Goal: Information Seeking & Learning: Learn about a topic

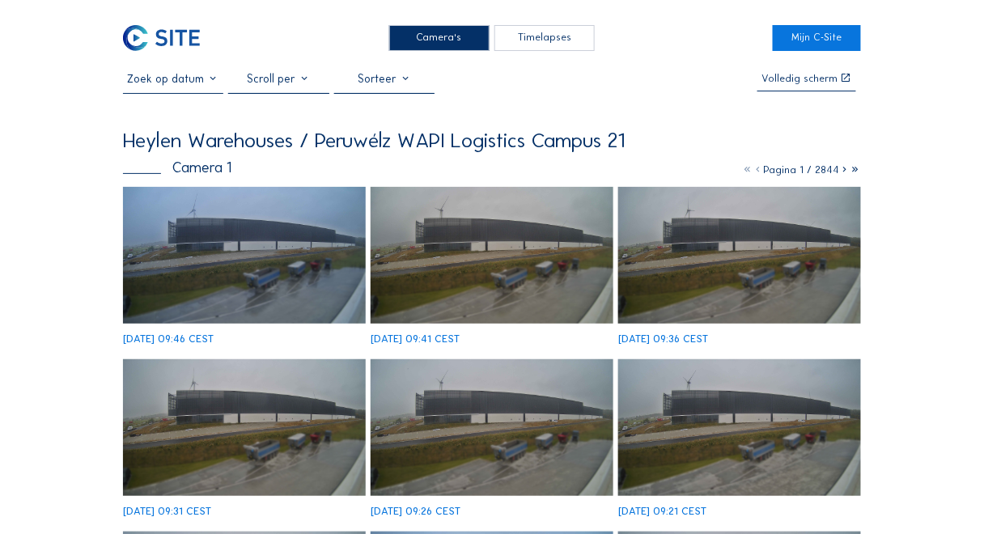
click at [231, 220] on img at bounding box center [244, 255] width 243 height 137
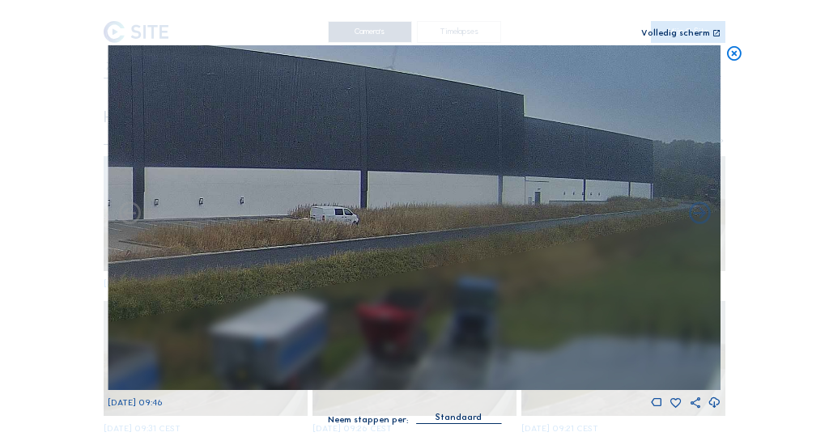
drag, startPoint x: 565, startPoint y: 210, endPoint x: 352, endPoint y: 201, distance: 213.0
click at [174, 220] on img at bounding box center [414, 217] width 613 height 345
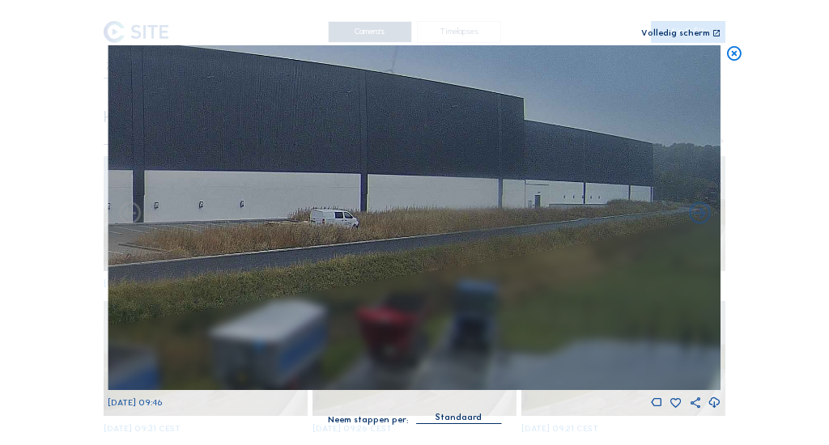
drag, startPoint x: 405, startPoint y: 192, endPoint x: 191, endPoint y: 194, distance: 213.7
click at [191, 194] on img at bounding box center [414, 217] width 613 height 345
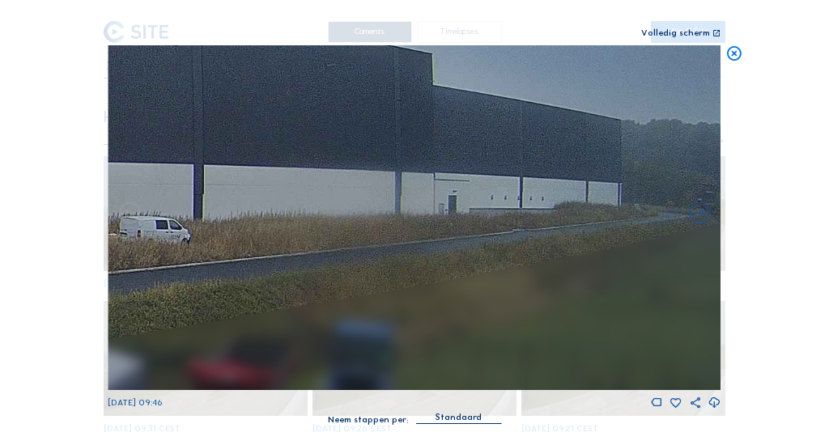
drag, startPoint x: 636, startPoint y: 194, endPoint x: 254, endPoint y: 195, distance: 382.0
click at [238, 194] on img at bounding box center [414, 217] width 613 height 345
drag, startPoint x: 268, startPoint y: 200, endPoint x: 630, endPoint y: 181, distance: 363.1
click at [729, 177] on div "Scroll om door de tijd te reizen | Druk op de 'Alt'-knop + scroll om te Zoomen …" at bounding box center [414, 222] width 829 height 445
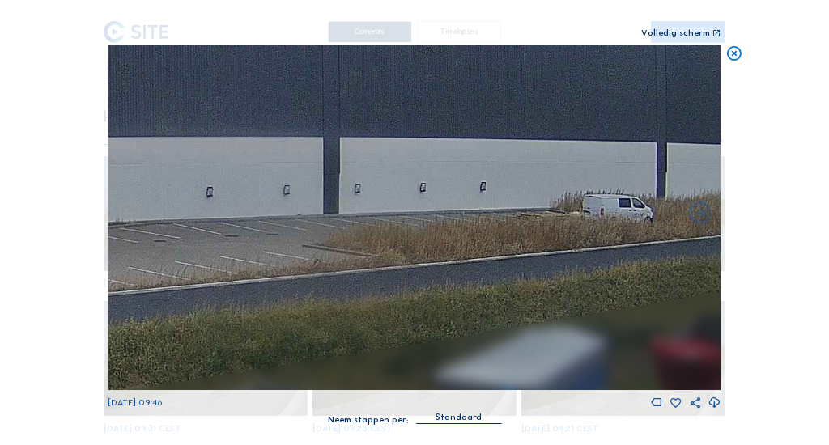
drag, startPoint x: 275, startPoint y: 210, endPoint x: 562, endPoint y: 183, distance: 288.6
click at [557, 184] on img at bounding box center [414, 217] width 613 height 345
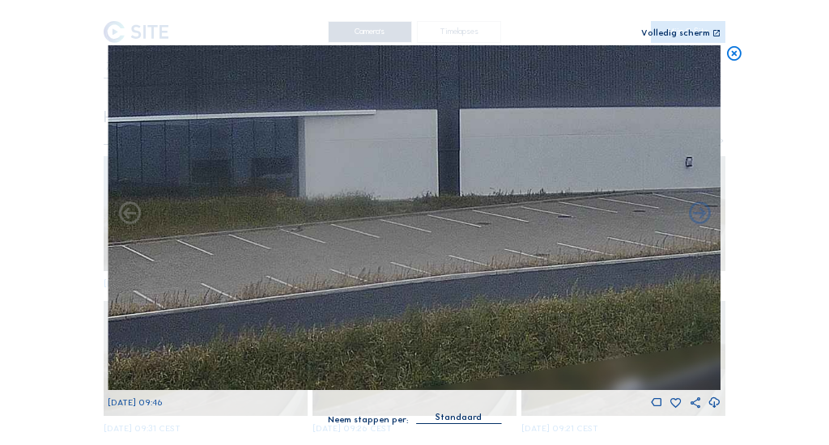
drag, startPoint x: 269, startPoint y: 207, endPoint x: 503, endPoint y: 203, distance: 233.9
click at [522, 203] on img at bounding box center [414, 217] width 613 height 345
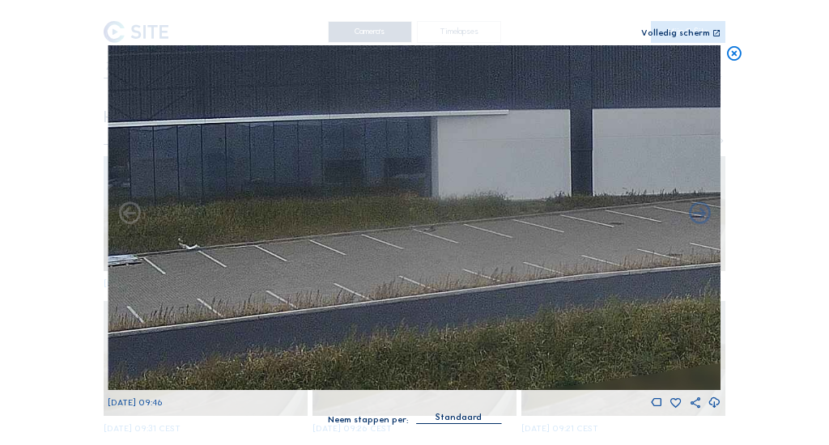
drag, startPoint x: 218, startPoint y: 209, endPoint x: 531, endPoint y: 190, distance: 313.8
click at [483, 194] on img at bounding box center [414, 217] width 613 height 345
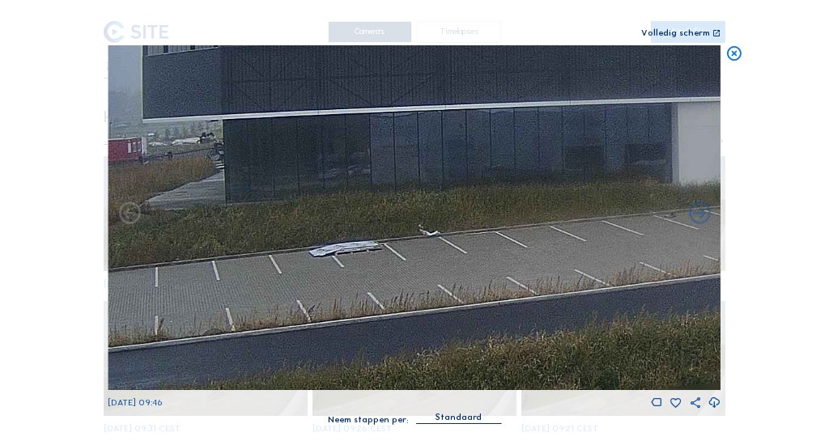
drag, startPoint x: 531, startPoint y: 190, endPoint x: 58, endPoint y: 193, distance: 472.7
click at [62, 193] on div "Scroll om door de tijd te reizen | Druk op de 'Alt'-knop + scroll om te Zoomen …" at bounding box center [414, 222] width 829 height 445
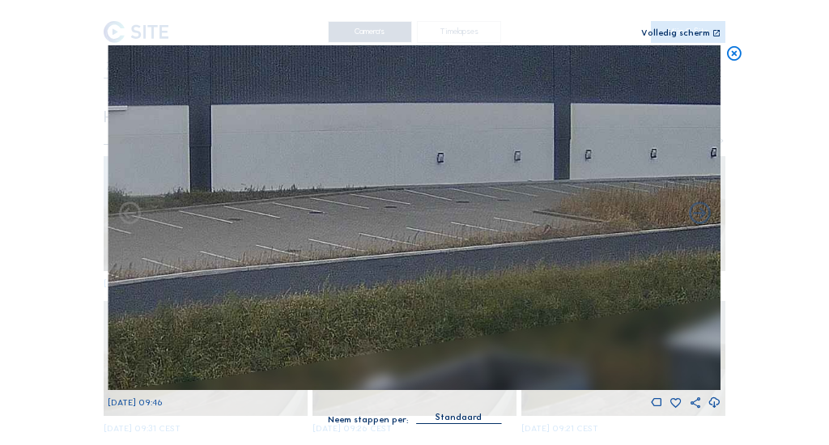
drag, startPoint x: 291, startPoint y: 188, endPoint x: 112, endPoint y: 195, distance: 179.0
click at [112, 195] on img at bounding box center [414, 217] width 613 height 345
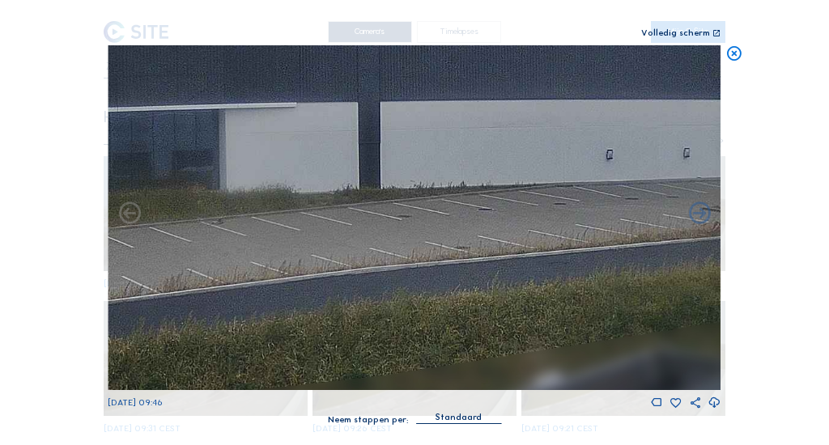
drag, startPoint x: 371, startPoint y: 189, endPoint x: 479, endPoint y: 191, distance: 108.5
click at [635, 178] on img at bounding box center [414, 217] width 613 height 345
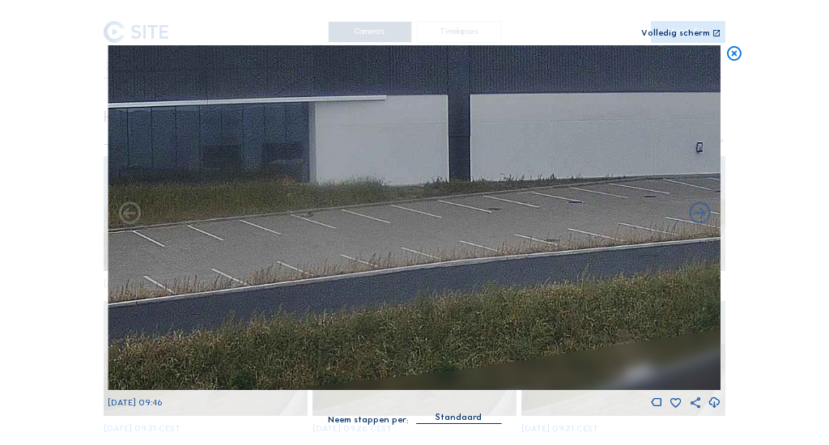
drag, startPoint x: 267, startPoint y: 191, endPoint x: 435, endPoint y: 197, distance: 167.6
click at [617, 176] on img at bounding box center [414, 217] width 613 height 345
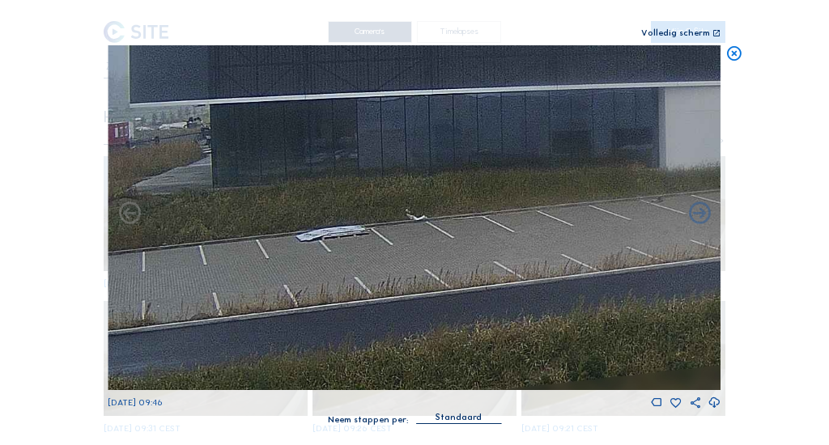
drag, startPoint x: 456, startPoint y: 202, endPoint x: 562, endPoint y: 197, distance: 106.1
click at [605, 198] on img at bounding box center [414, 217] width 613 height 345
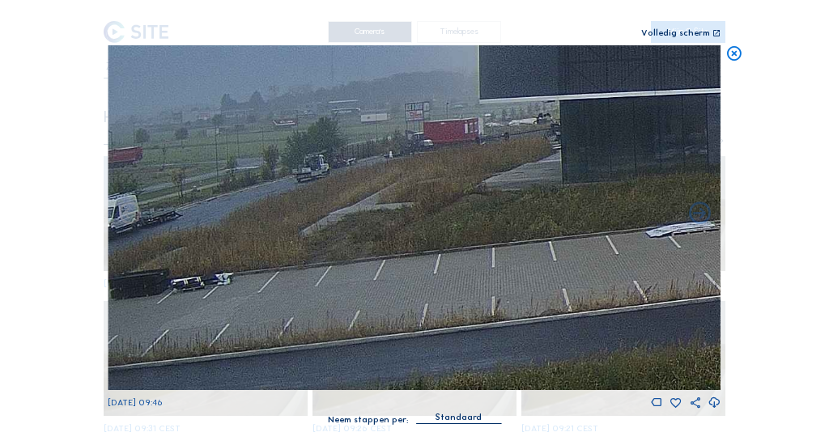
drag, startPoint x: 524, startPoint y: 197, endPoint x: 545, endPoint y: 196, distance: 20.2
click at [545, 196] on img at bounding box center [414, 217] width 613 height 345
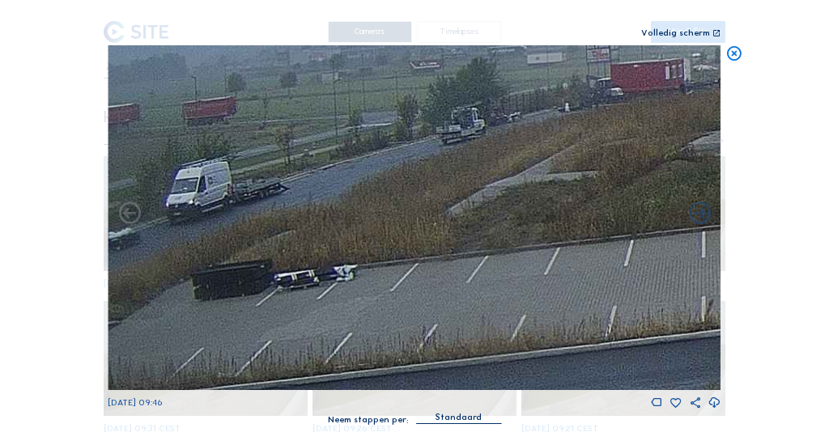
drag, startPoint x: 319, startPoint y: 244, endPoint x: 541, endPoint y: 236, distance: 221.9
click at [541, 236] on img at bounding box center [414, 217] width 613 height 345
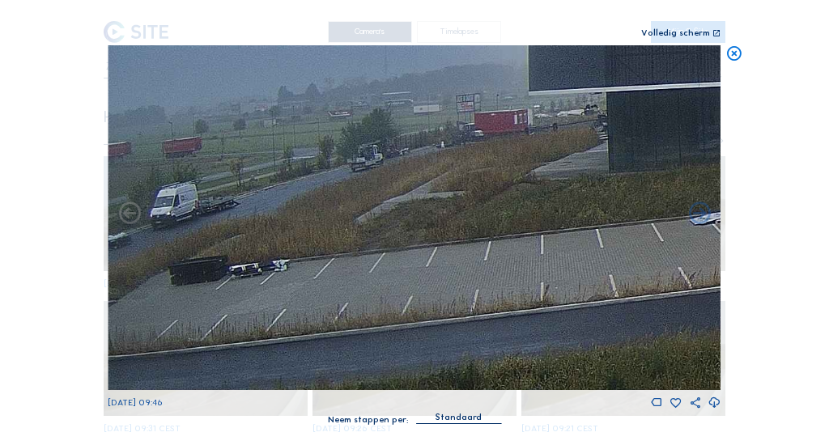
drag, startPoint x: 287, startPoint y: 240, endPoint x: 501, endPoint y: 240, distance: 214.5
click at [501, 240] on img at bounding box center [414, 217] width 613 height 345
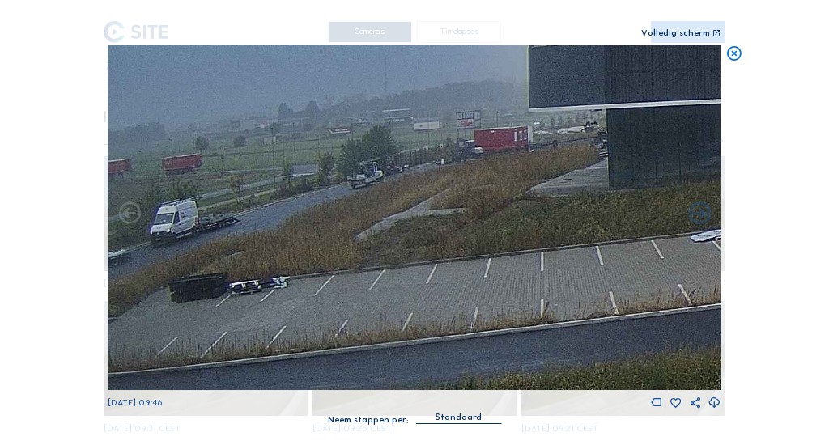
drag, startPoint x: 225, startPoint y: 227, endPoint x: 376, endPoint y: 247, distance: 151.8
click at [447, 244] on img at bounding box center [414, 217] width 613 height 345
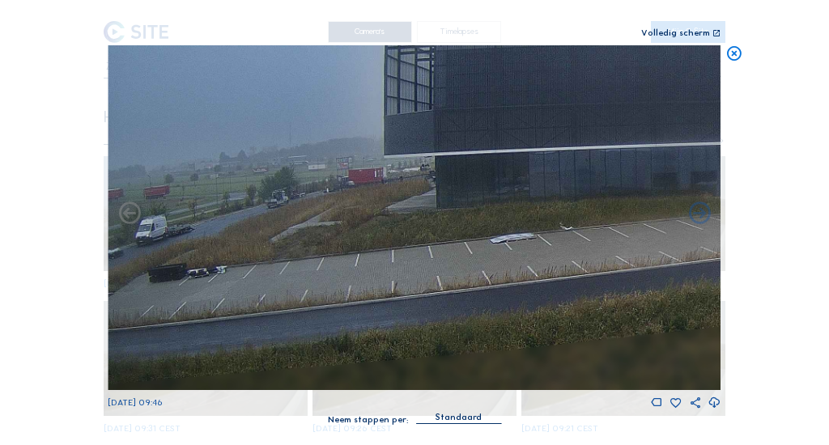
drag, startPoint x: 216, startPoint y: 250, endPoint x: 581, endPoint y: 250, distance: 365.0
click at [581, 250] on img at bounding box center [414, 217] width 613 height 345
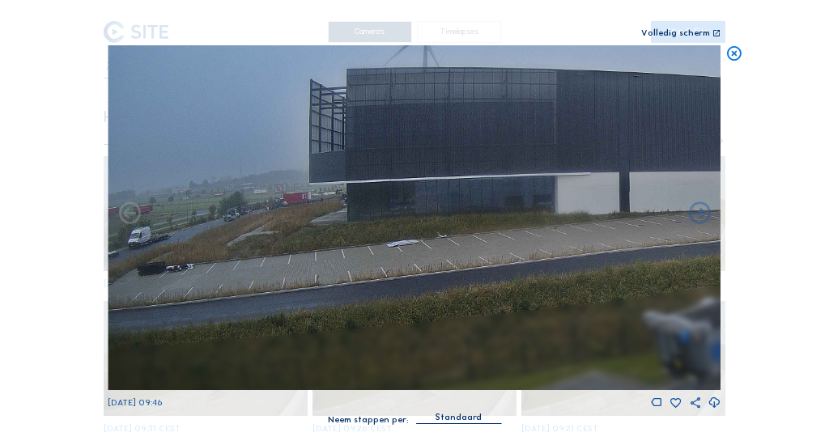
drag, startPoint x: 499, startPoint y: 235, endPoint x: 125, endPoint y: 241, distance: 374.0
click at [125, 241] on img at bounding box center [414, 217] width 613 height 345
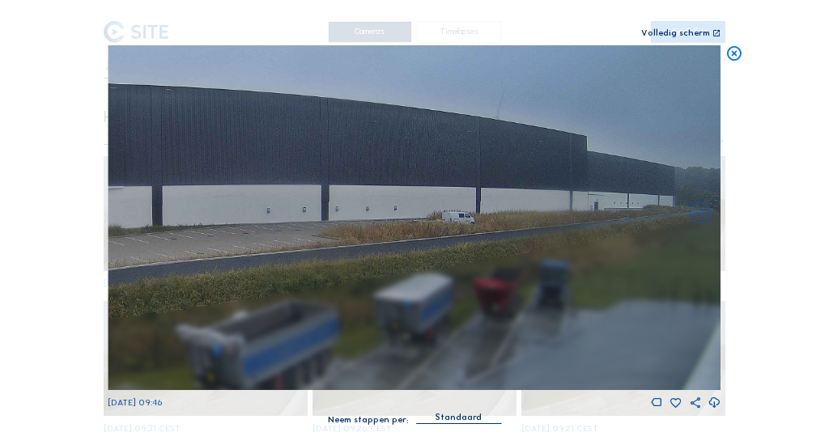
drag, startPoint x: 376, startPoint y: 214, endPoint x: 235, endPoint y: 222, distance: 141.8
click at [235, 222] on img at bounding box center [414, 217] width 613 height 345
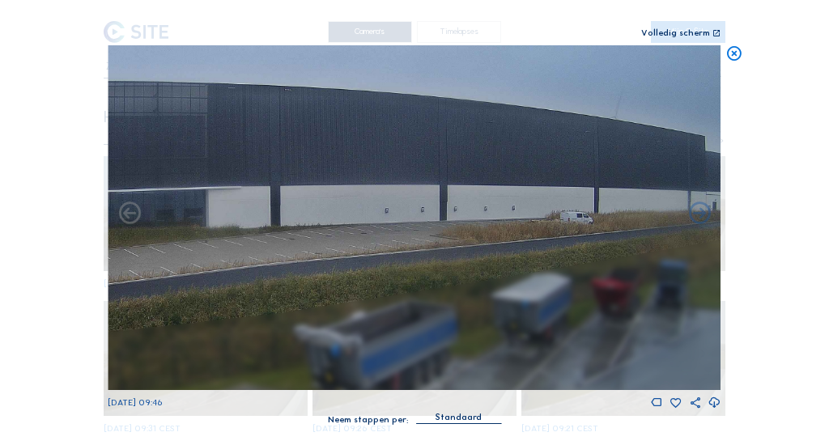
drag, startPoint x: 350, startPoint y: 220, endPoint x: 468, endPoint y: 220, distance: 118.2
click at [468, 220] on img at bounding box center [414, 217] width 613 height 345
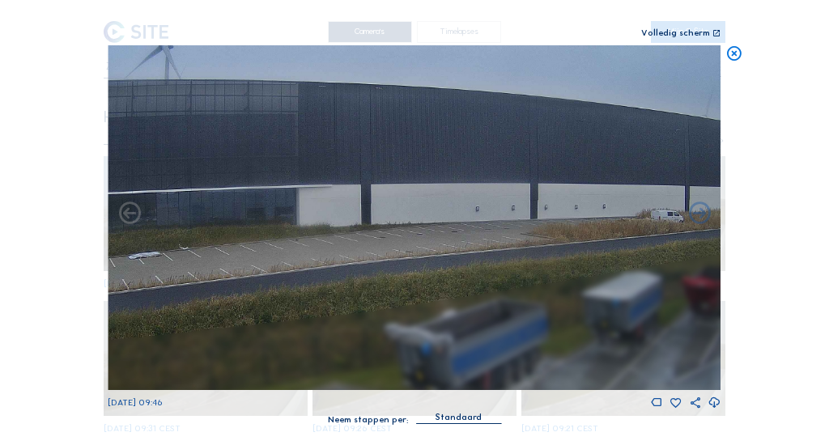
drag, startPoint x: 357, startPoint y: 225, endPoint x: 437, endPoint y: 224, distance: 80.1
click at [448, 223] on img at bounding box center [414, 217] width 613 height 345
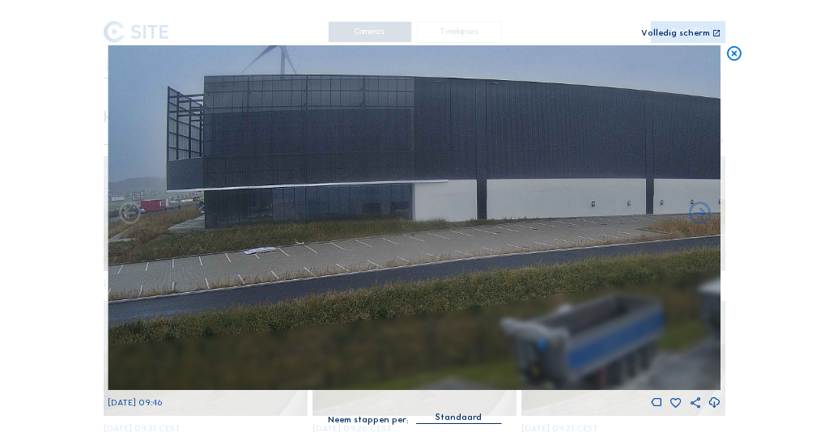
drag, startPoint x: 379, startPoint y: 227, endPoint x: 745, endPoint y: 199, distance: 367.7
click at [743, 199] on div "Scroll om door de tijd te reizen | Druk op de 'Alt'-knop + scroll om te Zoomen …" at bounding box center [414, 222] width 829 height 445
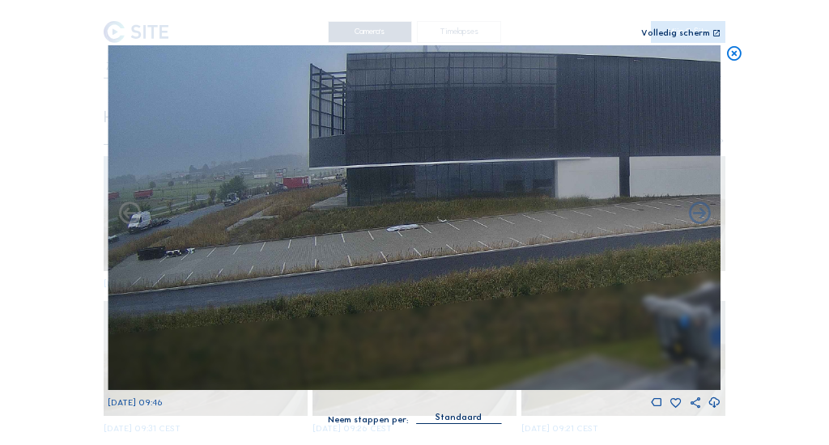
click at [739, 57] on icon at bounding box center [733, 54] width 17 height 18
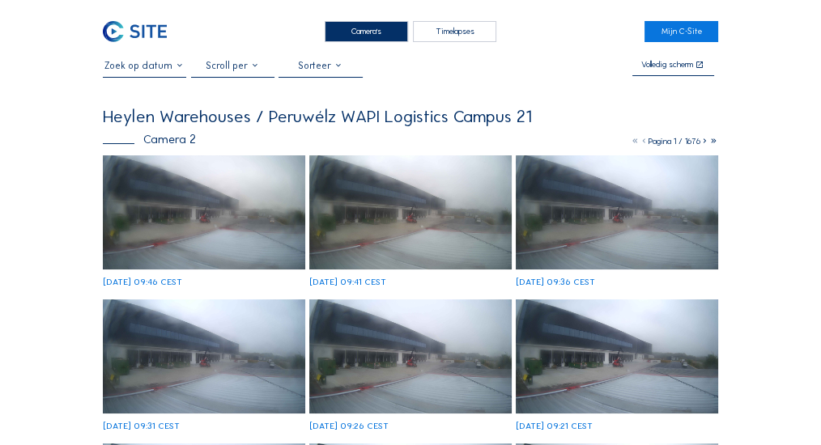
click at [202, 189] on img at bounding box center [204, 212] width 202 height 114
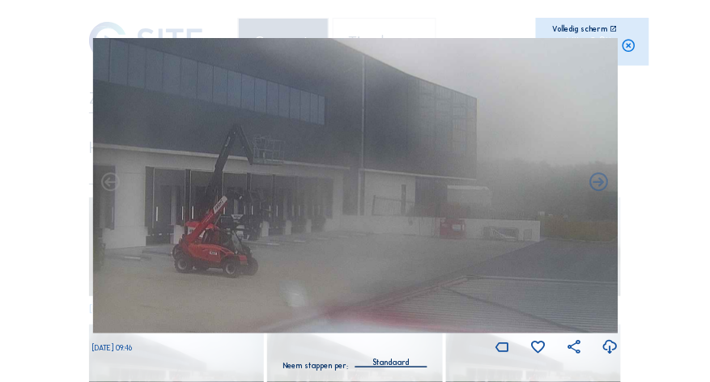
drag, startPoint x: 346, startPoint y: 190, endPoint x: 97, endPoint y: 187, distance: 248.5
click at [99, 189] on div "[DATE] 09:46" at bounding box center [354, 196] width 525 height 317
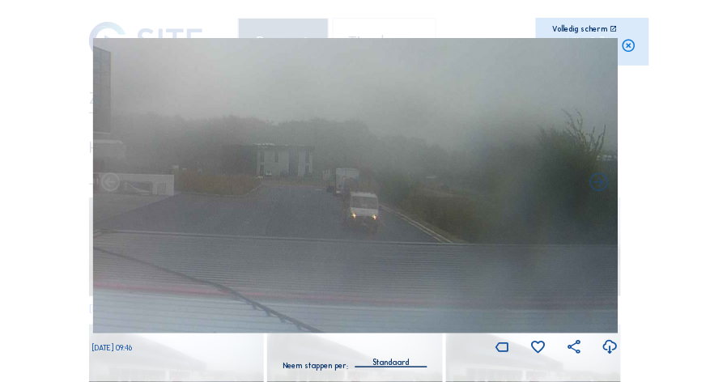
drag, startPoint x: 314, startPoint y: 185, endPoint x: 82, endPoint y: 183, distance: 232.3
click at [82, 183] on div "Scroll om door de tijd te reizen | Druk op de 'Alt'-knop + scroll om te Zoomen …" at bounding box center [355, 191] width 710 height 382
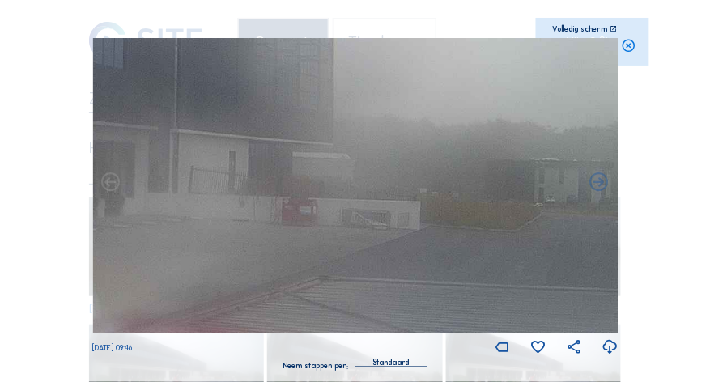
drag, startPoint x: 241, startPoint y: 172, endPoint x: 553, endPoint y: 209, distance: 313.8
click at [553, 209] on img at bounding box center [354, 185] width 525 height 295
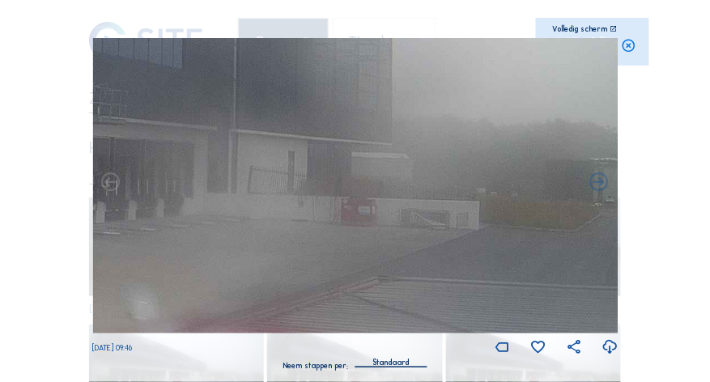
drag, startPoint x: 338, startPoint y: 197, endPoint x: 745, endPoint y: 197, distance: 406.3
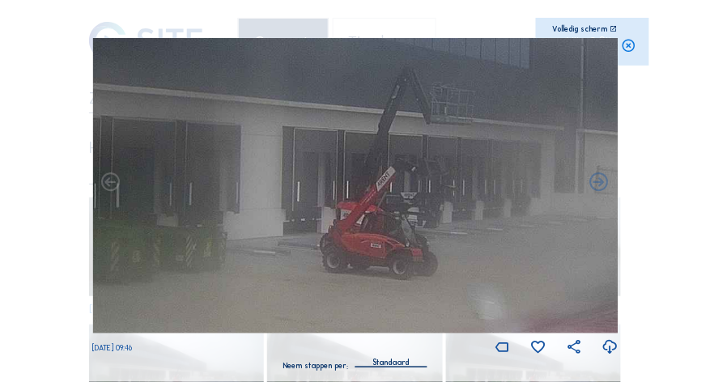
drag, startPoint x: 345, startPoint y: 197, endPoint x: 652, endPoint y: 198, distance: 307.6
click at [652, 198] on div "Scroll om door de tijd te reizen | Druk op de 'Alt'-knop + scroll om te Zoomen …" at bounding box center [355, 191] width 710 height 382
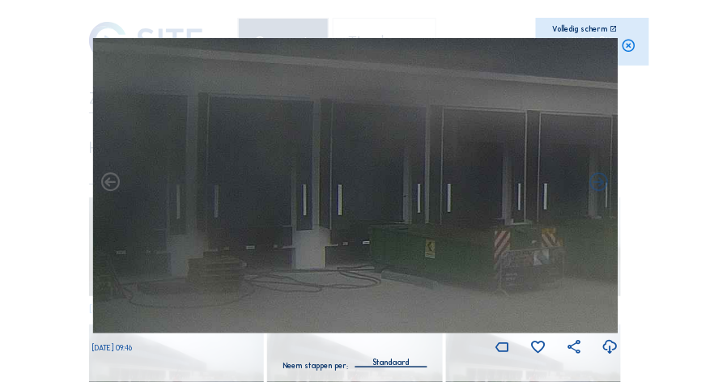
drag, startPoint x: 349, startPoint y: 198, endPoint x: 689, endPoint y: 195, distance: 339.9
click at [688, 195] on div "Scroll om door de tijd te reizen | Druk op de 'Alt'-knop + scroll om te Zoomen …" at bounding box center [355, 191] width 710 height 382
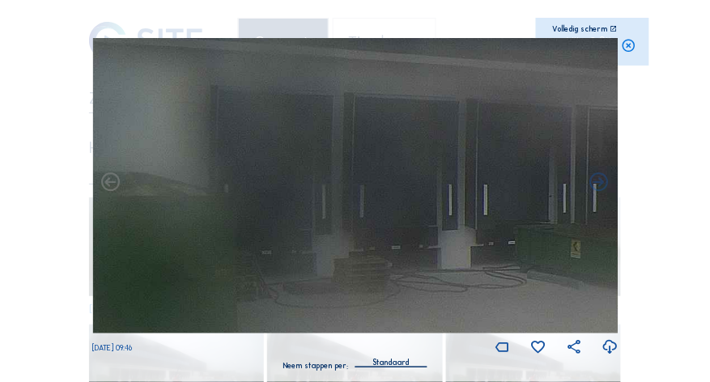
drag, startPoint x: 364, startPoint y: 197, endPoint x: 622, endPoint y: 192, distance: 257.4
click at [609, 192] on div "[DATE] 09:46" at bounding box center [354, 196] width 525 height 317
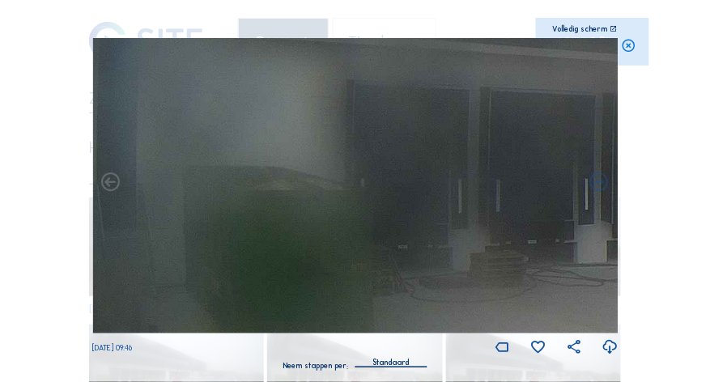
drag, startPoint x: 358, startPoint y: 192, endPoint x: 537, endPoint y: 185, distance: 179.0
click at [527, 187] on img at bounding box center [354, 185] width 525 height 295
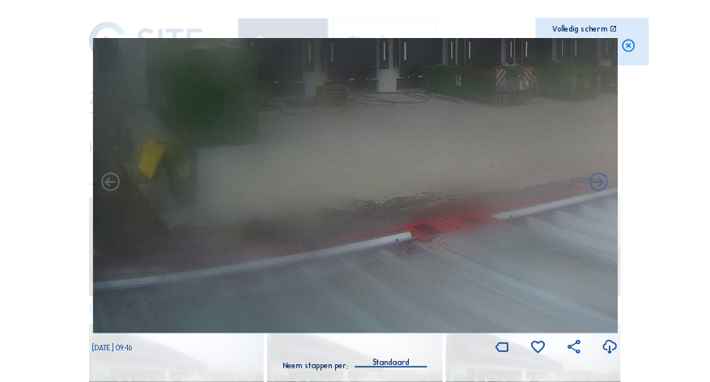
drag, startPoint x: 455, startPoint y: 210, endPoint x: 524, endPoint y: 100, distance: 129.5
click at [526, 99] on img at bounding box center [354, 185] width 525 height 295
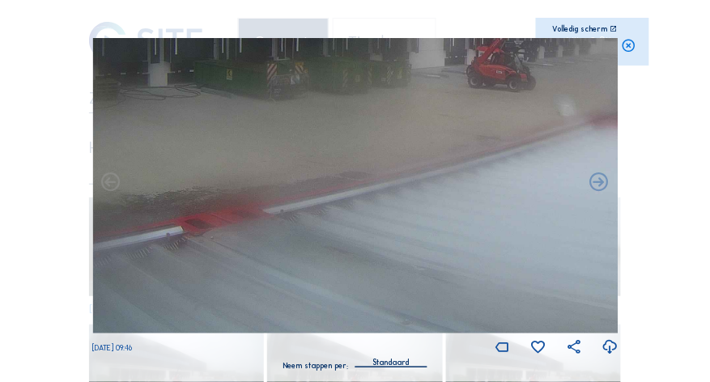
drag, startPoint x: 422, startPoint y: 150, endPoint x: 194, endPoint y: 146, distance: 228.3
click at [194, 146] on img at bounding box center [354, 185] width 525 height 295
drag, startPoint x: 461, startPoint y: 148, endPoint x: 141, endPoint y: 265, distance: 340.3
click at [141, 265] on img at bounding box center [354, 185] width 525 height 295
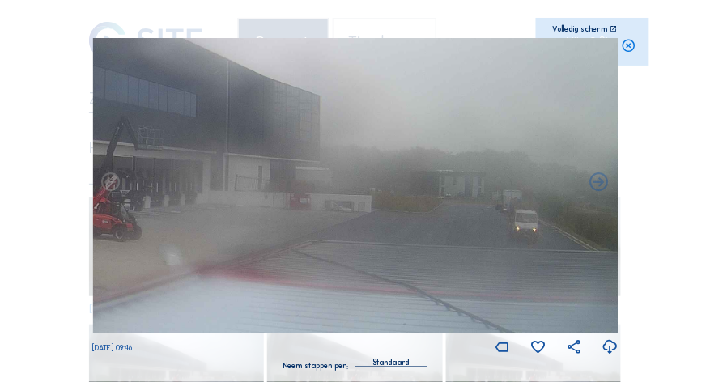
drag, startPoint x: 251, startPoint y: 216, endPoint x: 186, endPoint y: 244, distance: 70.4
click at [186, 244] on img at bounding box center [354, 185] width 525 height 295
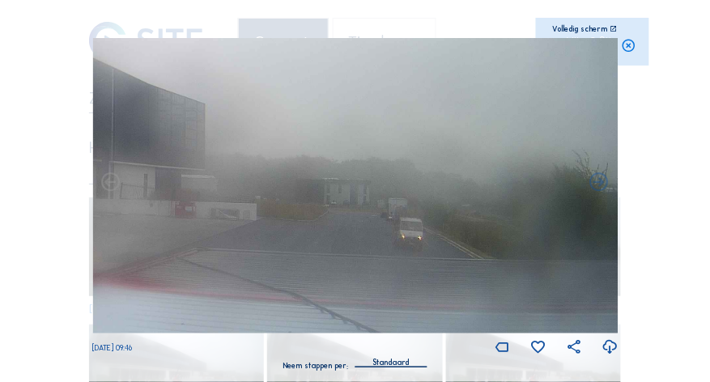
drag, startPoint x: 295, startPoint y: 225, endPoint x: 187, endPoint y: 227, distance: 108.5
click at [151, 232] on img at bounding box center [354, 185] width 525 height 295
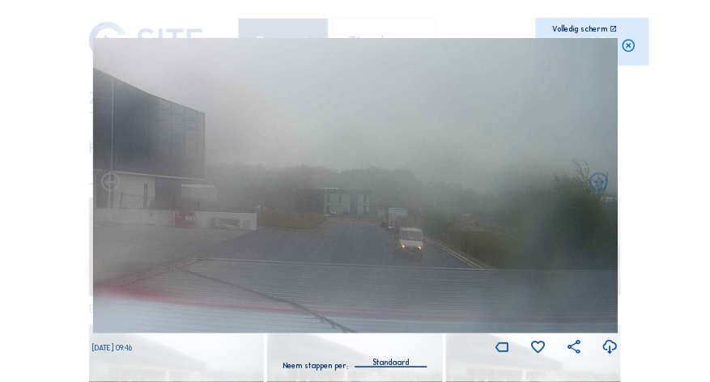
drag, startPoint x: 261, startPoint y: 227, endPoint x: 236, endPoint y: 227, distance: 25.9
click at [236, 227] on img at bounding box center [354, 185] width 525 height 295
click at [630, 48] on icon at bounding box center [628, 45] width 15 height 15
